Goal: Information Seeking & Learning: Understand process/instructions

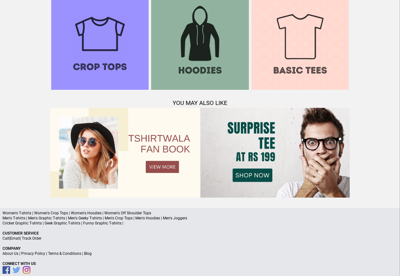
scroll to position [611, 0]
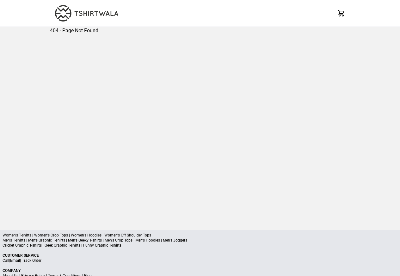
click at [87, 247] on p "Cricket Graphic T-shirts | Geek Graphic T-shirts | Funny Graphic T-shirts |" at bounding box center [200, 245] width 395 height 5
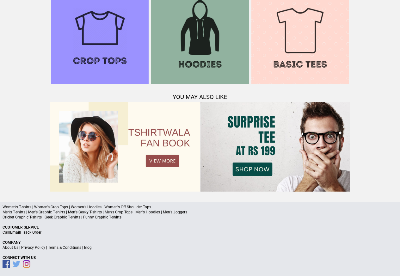
scroll to position [611, 0]
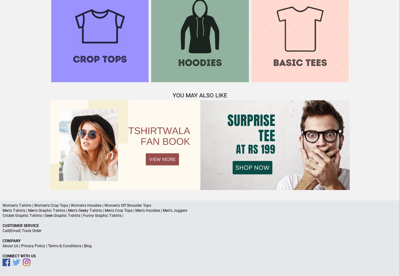
click at [92, 247] on p "About Us | Privacy Policy | Terms & Conditions | Blog" at bounding box center [200, 246] width 395 height 5
click at [89, 247] on a"] "Blog" at bounding box center [88, 246] width 8 height 4
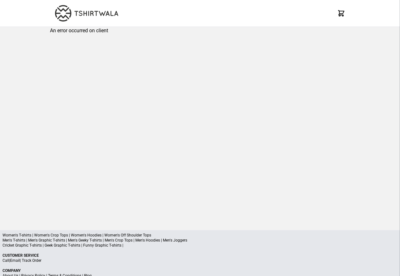
scroll to position [30, 0]
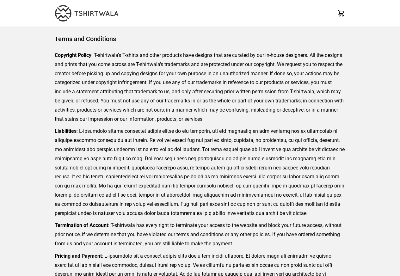
scroll to position [146, 0]
